Goal: Information Seeking & Learning: Learn about a topic

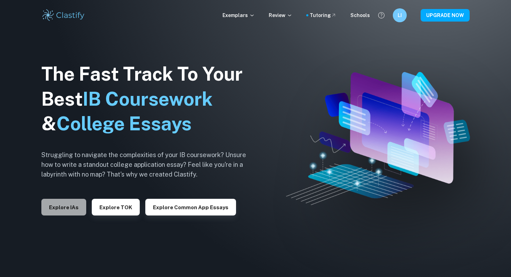
click at [53, 210] on button "Explore IAs" at bounding box center [63, 207] width 45 height 17
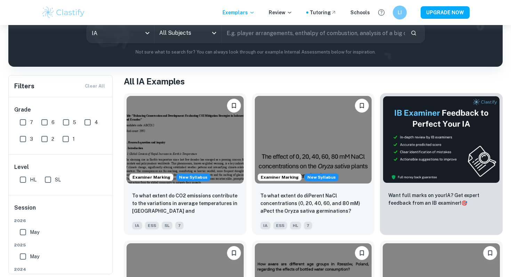
click at [25, 119] on input "7" at bounding box center [23, 122] width 14 height 14
checkbox input "true"
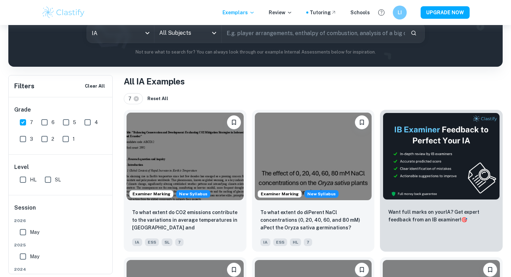
click at [192, 36] on input "All Subjects" at bounding box center [182, 32] width 50 height 13
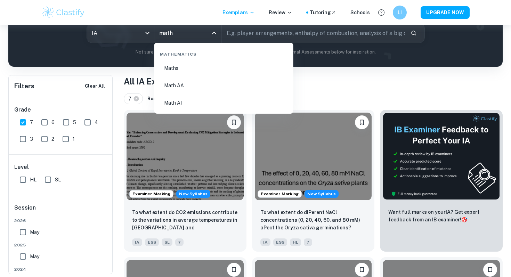
click at [173, 101] on li "Math AI" at bounding box center [223, 103] width 133 height 16
type input "Math AI"
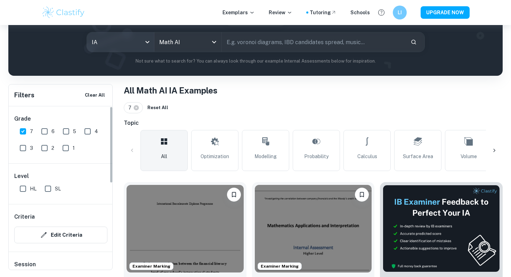
scroll to position [81, 0]
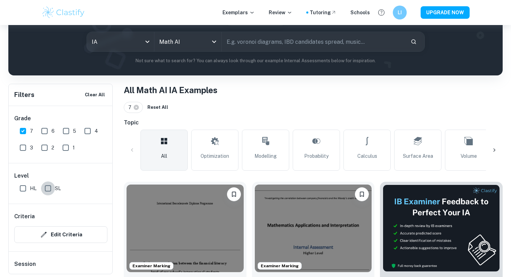
click at [53, 193] on input "SL" at bounding box center [48, 188] width 14 height 14
checkbox input "true"
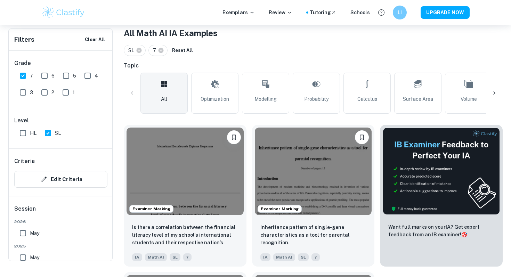
scroll to position [138, 0]
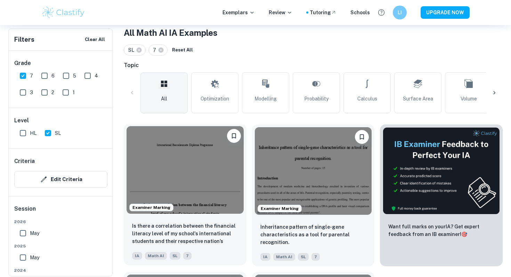
click at [180, 251] on div "7" at bounding box center [185, 253] width 11 height 11
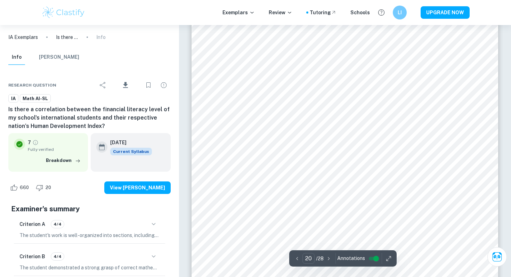
scroll to position [7809, 0]
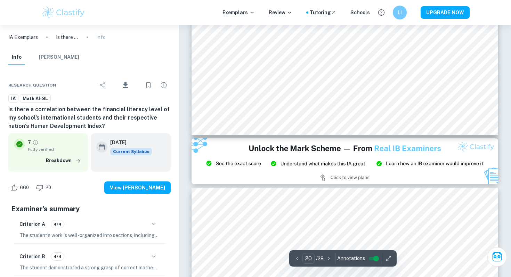
type input "21"
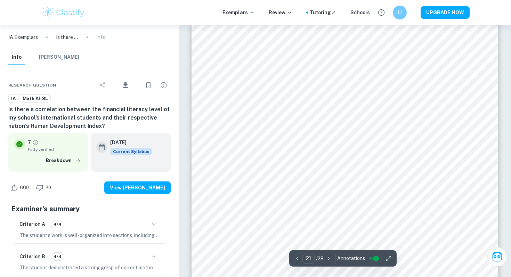
scroll to position [8363, 0]
